Goal: Check status

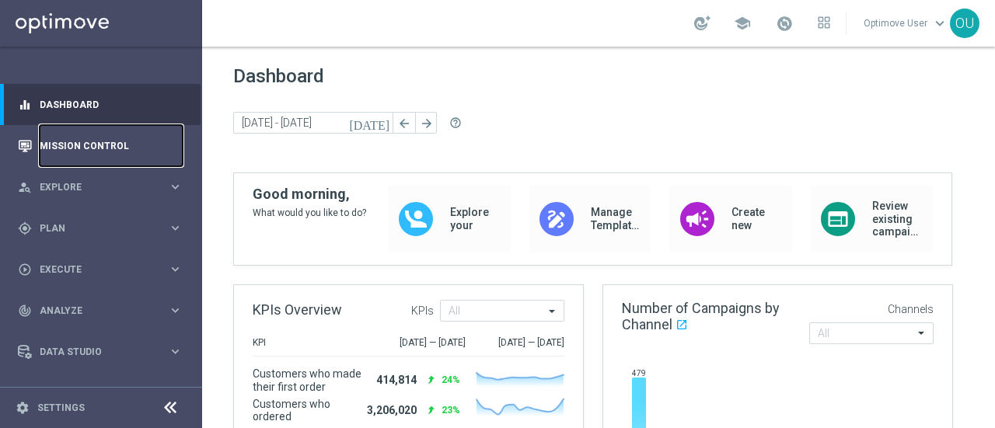
click at [135, 149] on link "Mission Control" at bounding box center [111, 145] width 143 height 41
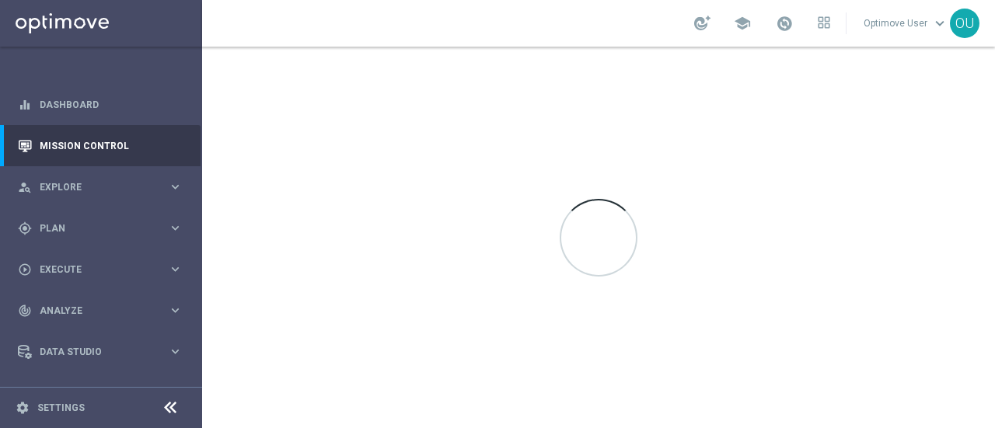
click at [178, 404] on icon at bounding box center [170, 408] width 19 height 19
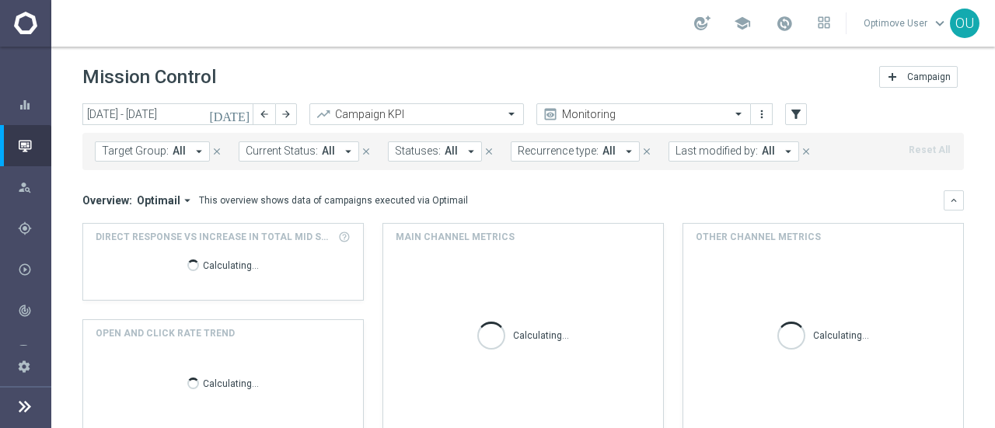
click at [807, 114] on div "[DATE] [DATE] - [DATE] arrow_back arrow_forward Campaign KPI trending_up Monito…" at bounding box center [522, 114] width 881 height 23
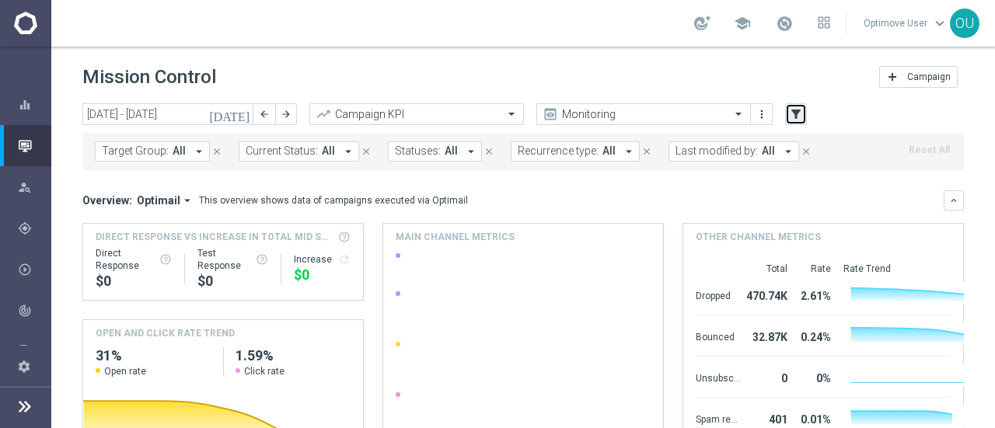
click at [791, 116] on icon "filter_alt" at bounding box center [796, 114] width 14 height 14
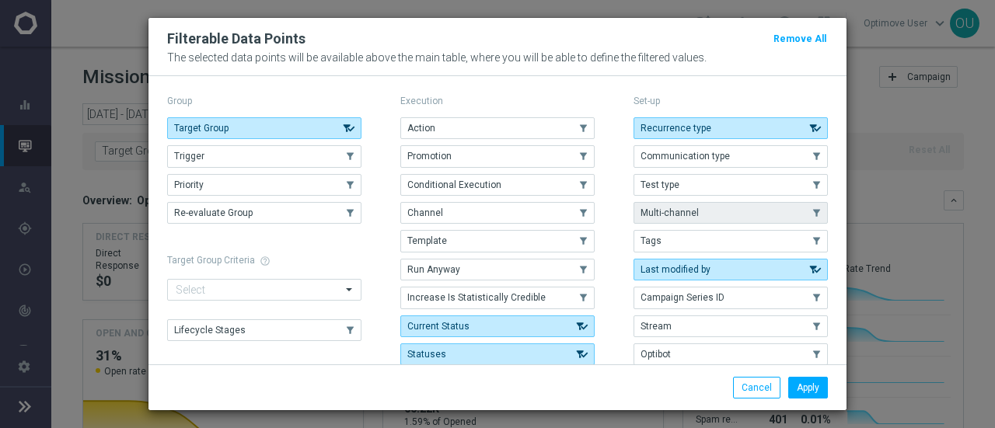
click at [730, 211] on button "Multi-channel" at bounding box center [730, 213] width 194 height 22
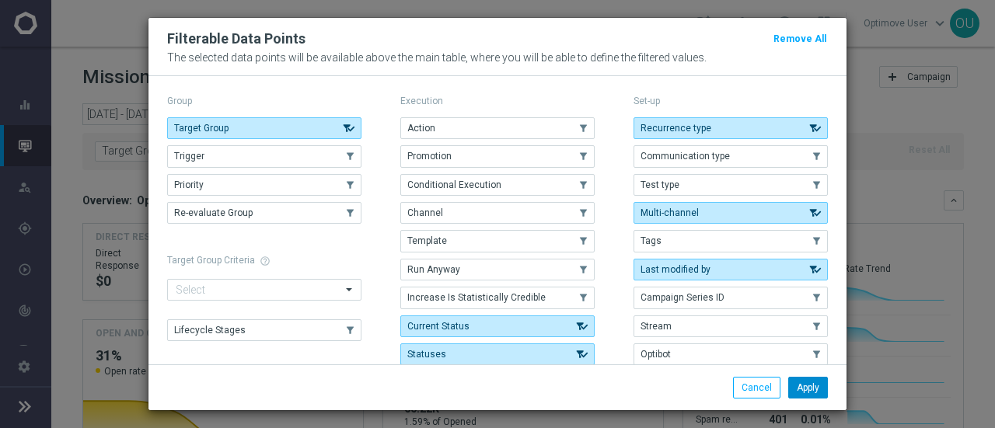
click at [822, 394] on button "Apply" at bounding box center [808, 388] width 40 height 22
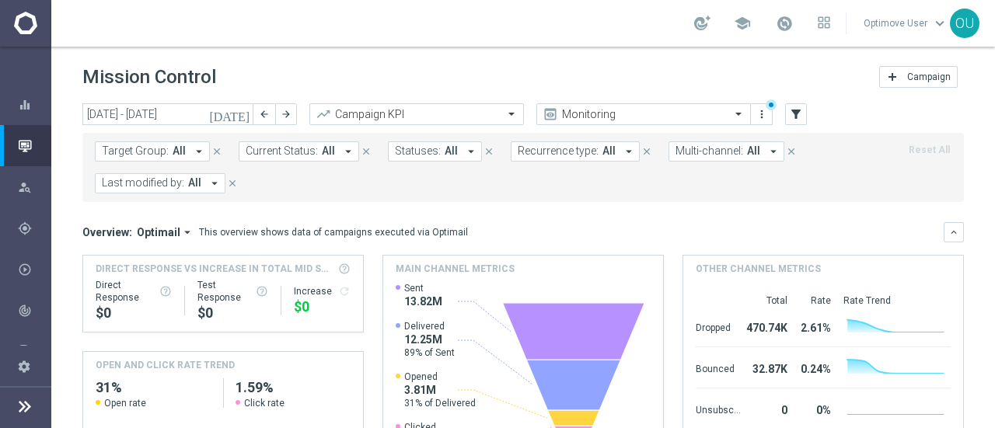
click at [719, 158] on button "Multi-channel: All arrow_drop_down" at bounding box center [726, 151] width 116 height 20
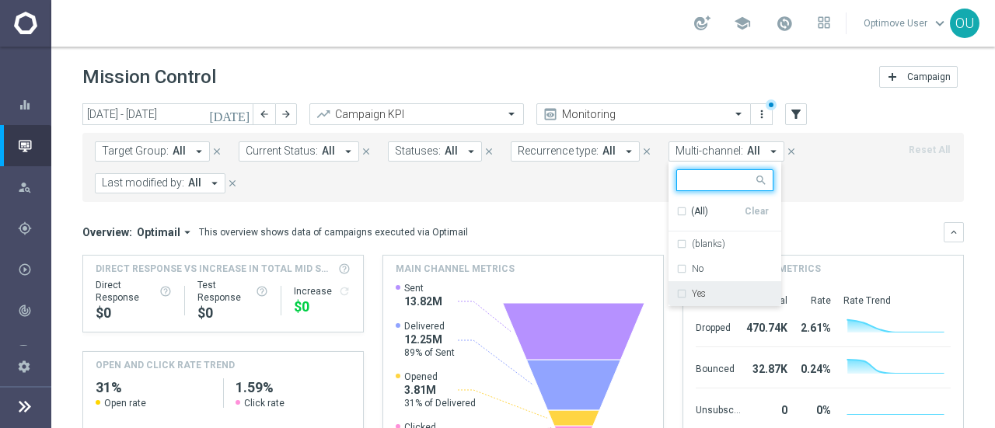
click at [692, 284] on div "Yes" at bounding box center [724, 293] width 97 height 25
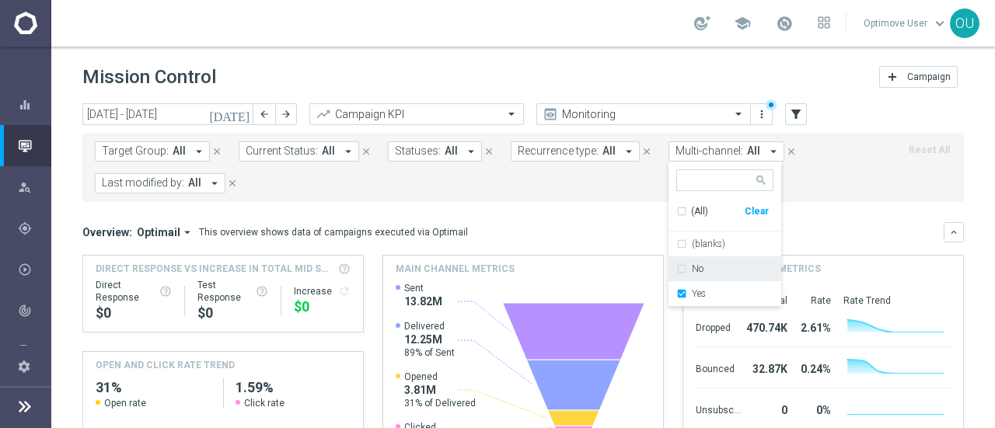
click at [237, 123] on button "[DATE]" at bounding box center [230, 114] width 47 height 23
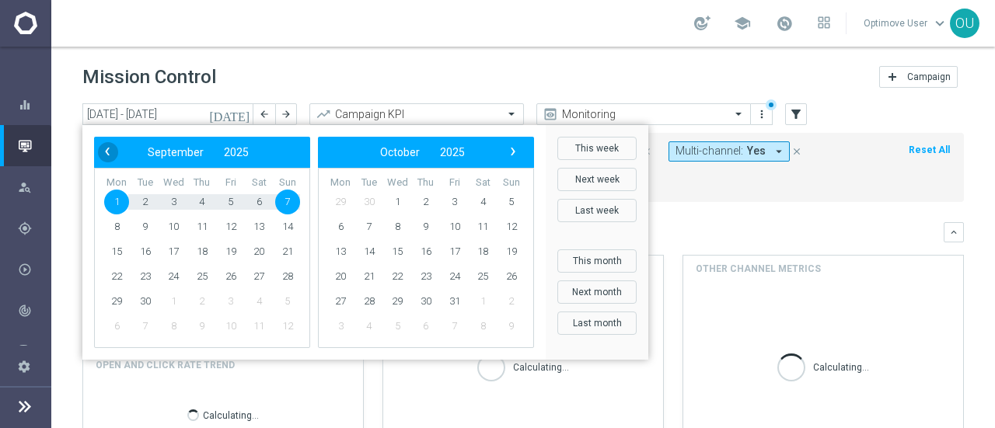
click at [109, 161] on span "‹" at bounding box center [107, 151] width 20 height 20
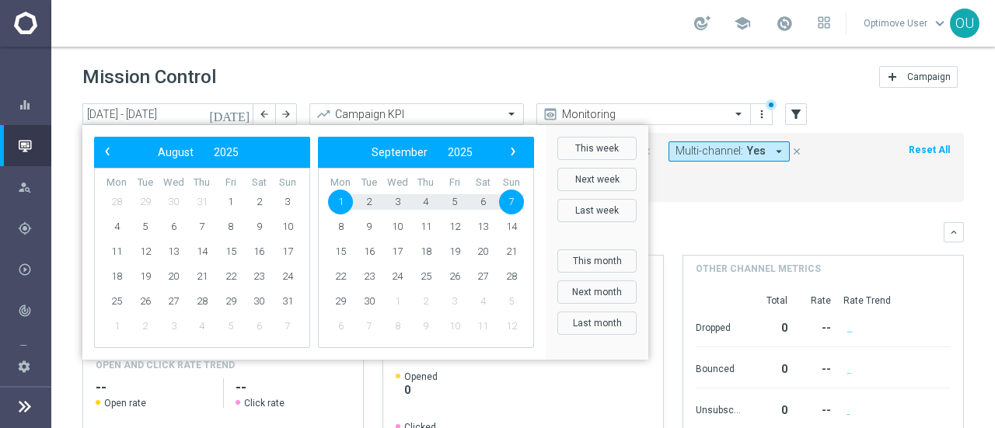
click at [109, 161] on span "‹" at bounding box center [107, 151] width 20 height 20
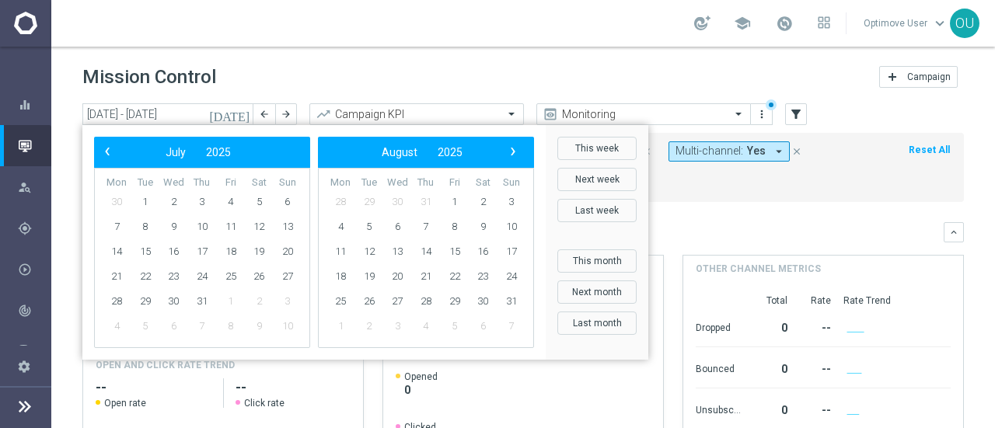
click at [109, 161] on span "‹" at bounding box center [107, 151] width 20 height 20
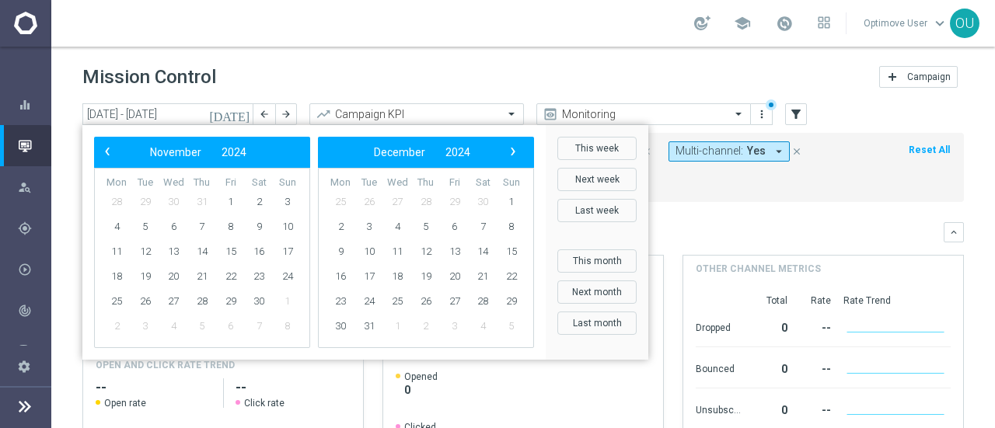
click at [109, 161] on span "‹" at bounding box center [107, 151] width 20 height 20
click at [109, 201] on span "1" at bounding box center [116, 202] width 25 height 25
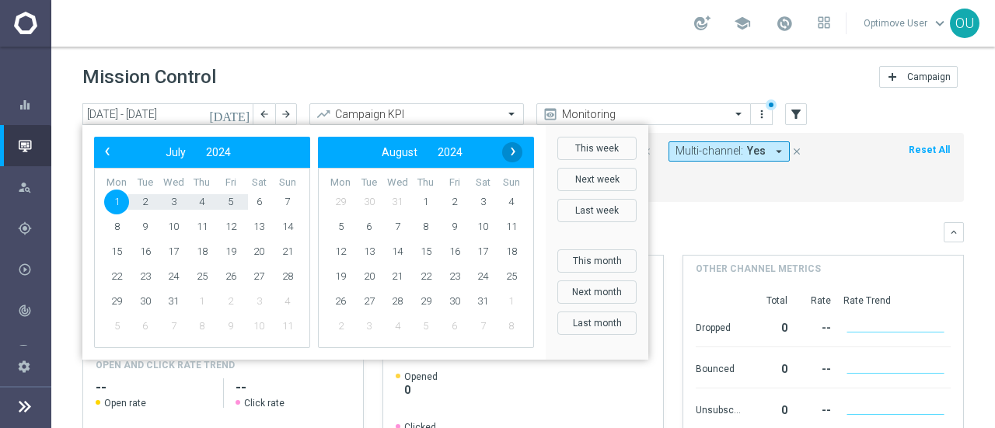
click at [512, 151] on span "›" at bounding box center [513, 151] width 20 height 20
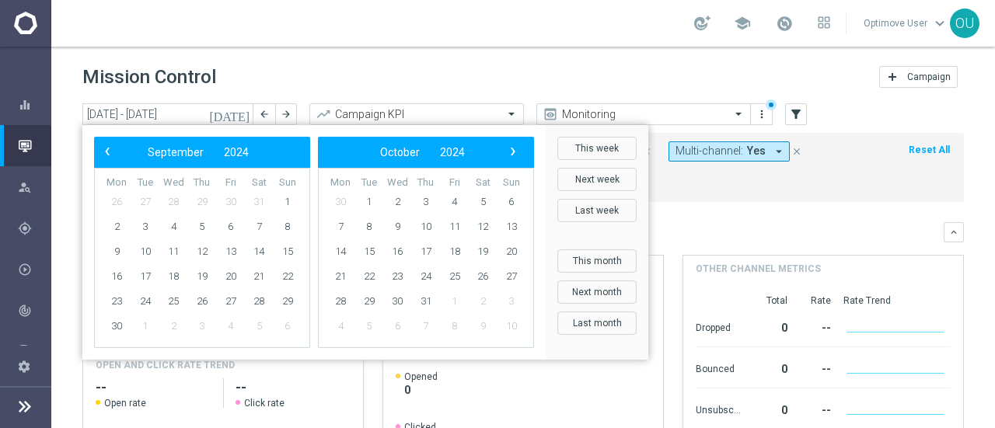
click at [512, 151] on span "›" at bounding box center [513, 151] width 20 height 20
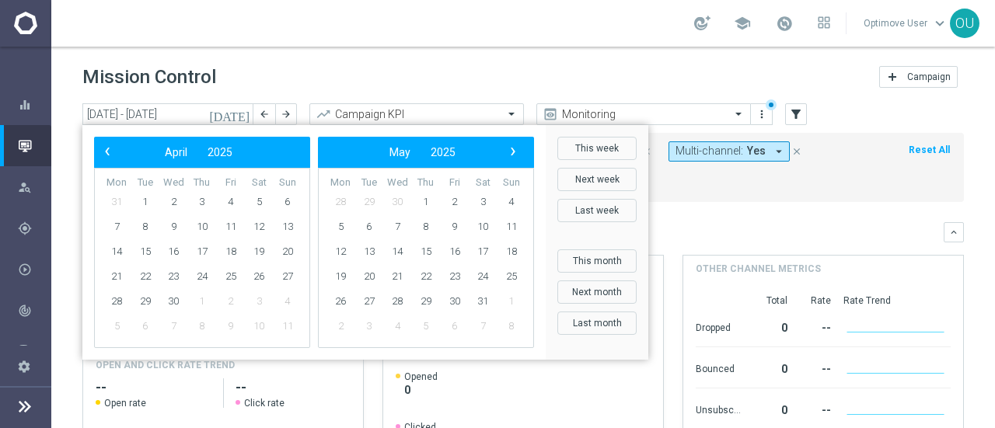
click at [512, 151] on span "›" at bounding box center [513, 151] width 20 height 20
click at [512, 152] on span "›" at bounding box center [513, 151] width 20 height 20
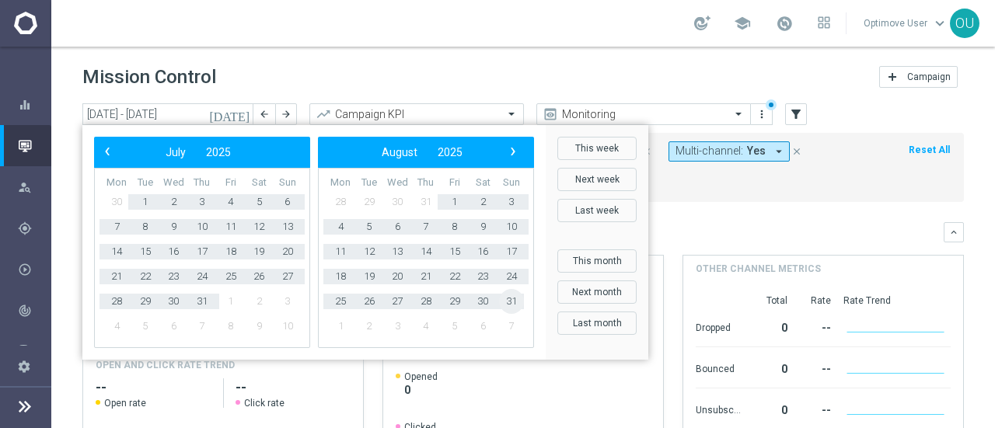
click at [518, 304] on span "31" at bounding box center [511, 301] width 25 height 25
type input "[DATE] - [DATE]"
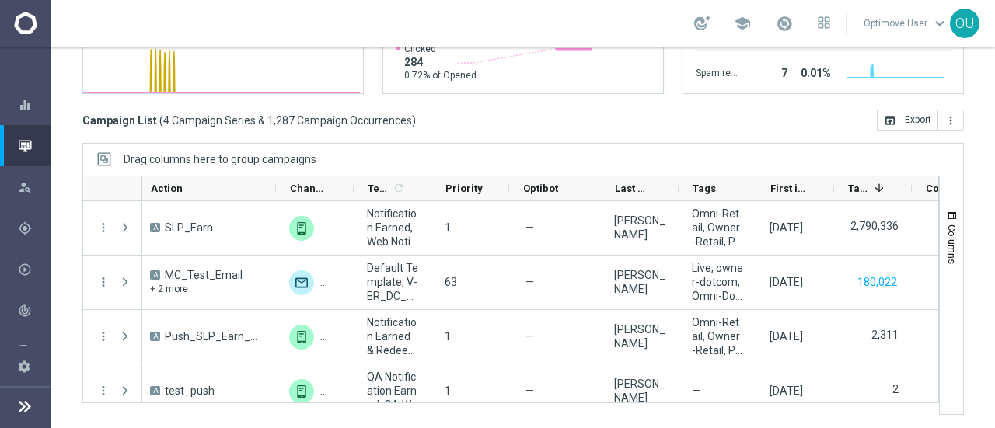
scroll to position [143, 0]
